Goal: Transaction & Acquisition: Subscribe to service/newsletter

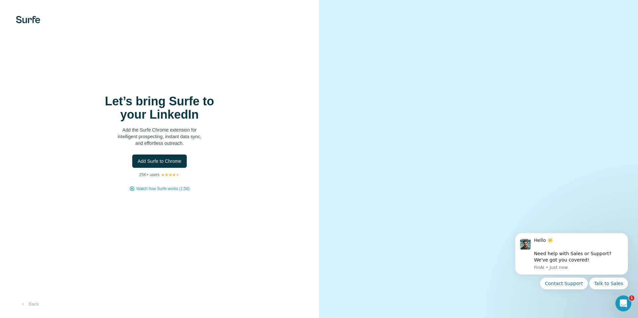
click at [31, 18] on img at bounding box center [28, 19] width 24 height 7
click at [222, 194] on div "Let’s bring Surfe to your LinkedIn Add the Surfe Chrome extension for intellige…" at bounding box center [159, 159] width 319 height 318
click at [165, 159] on span "Add Surfe to Chrome" at bounding box center [160, 161] width 44 height 7
click at [36, 305] on button "Back" at bounding box center [30, 304] width 28 height 12
click at [160, 163] on span "Add Surfe to Chrome" at bounding box center [160, 161] width 44 height 7
